Goal: Task Accomplishment & Management: Manage account settings

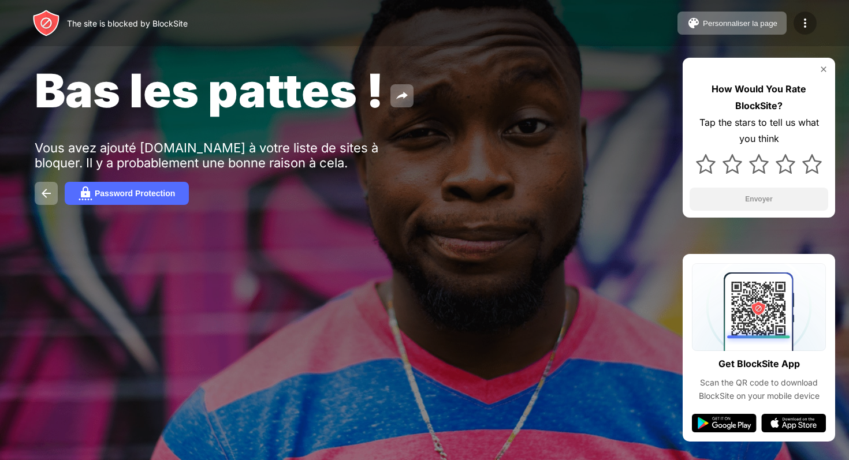
click at [804, 27] on img at bounding box center [805, 23] width 14 height 14
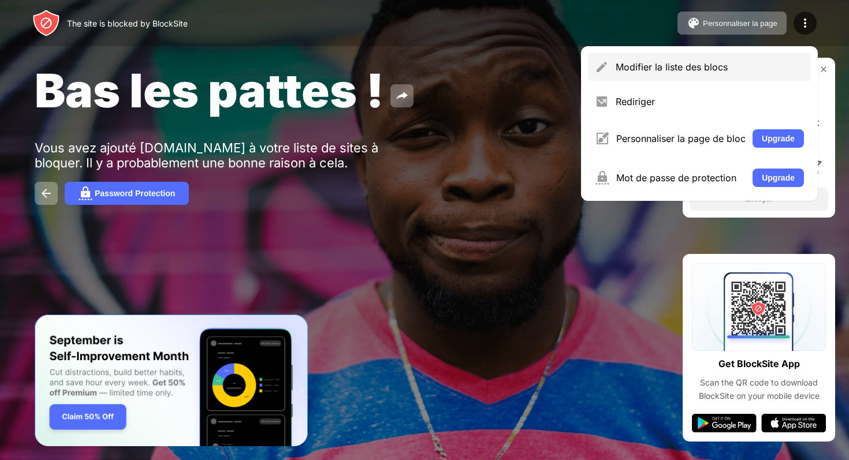
click at [692, 76] on div "Modifier la liste des blocs" at bounding box center [699, 67] width 223 height 28
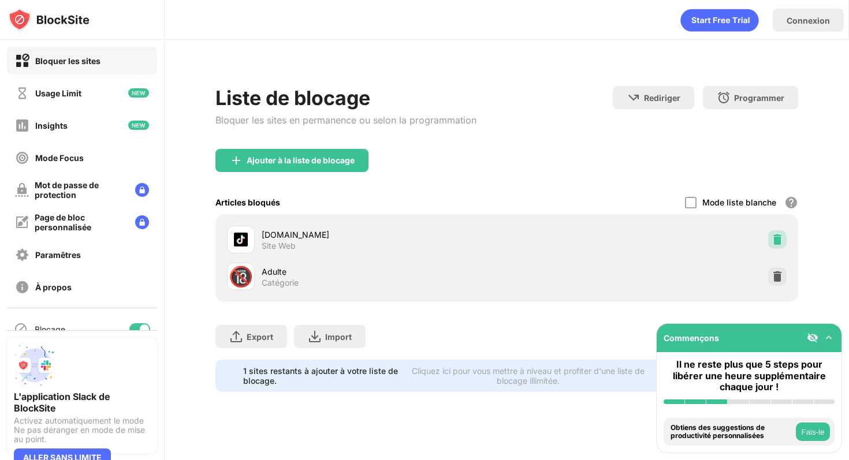
click at [775, 232] on div at bounding box center [777, 239] width 18 height 18
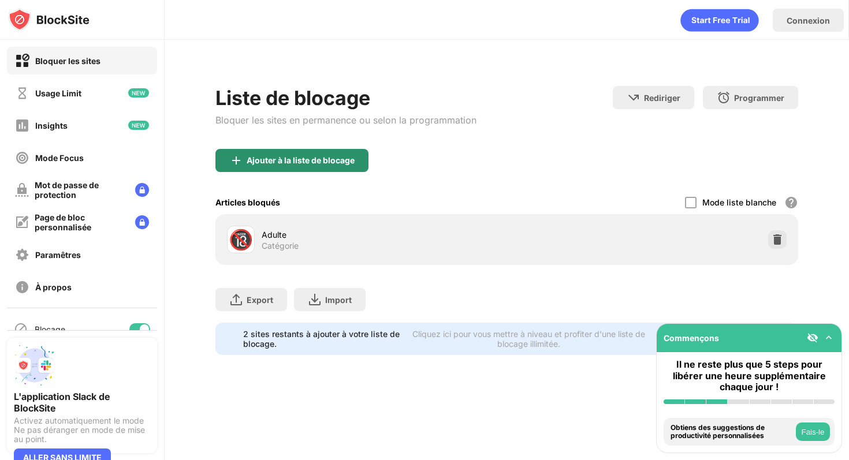
click at [325, 157] on div "Ajouter à la liste de blocage" at bounding box center [301, 160] width 108 height 9
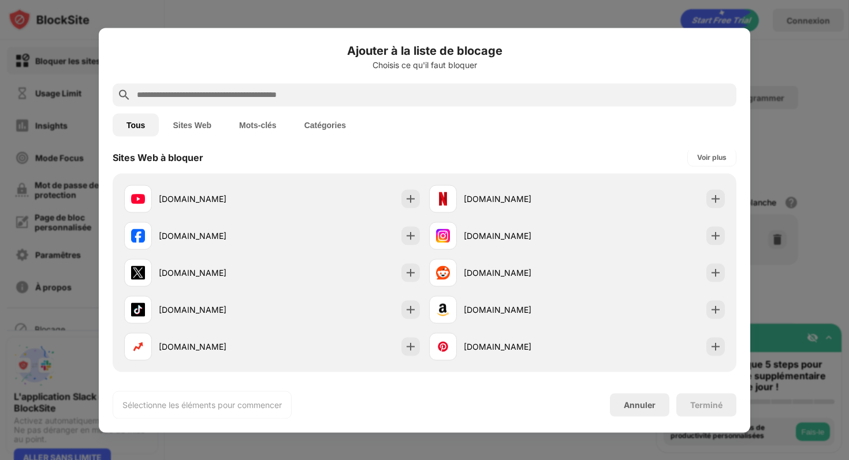
scroll to position [202, 0]
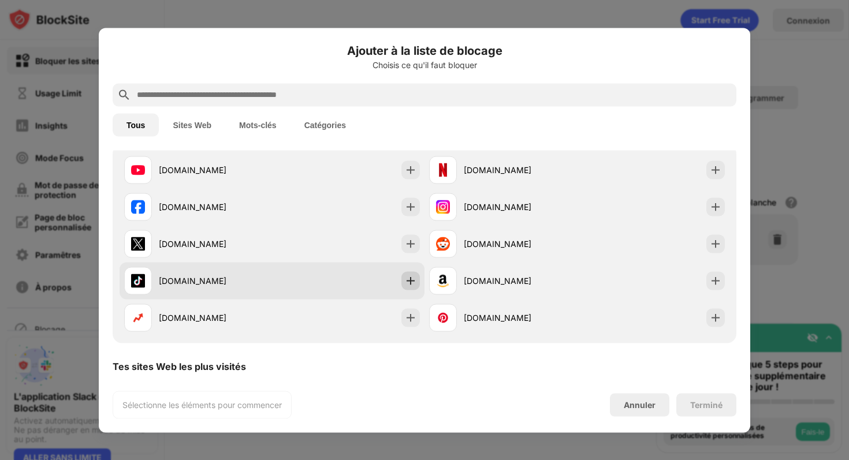
click at [403, 282] on div at bounding box center [410, 280] width 18 height 18
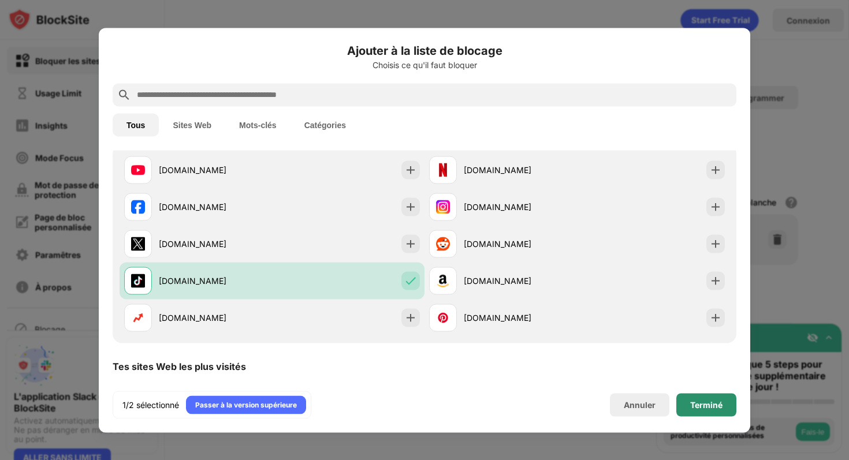
click at [732, 403] on div "Terminé" at bounding box center [706, 404] width 60 height 23
